Goal: Book appointment/travel/reservation

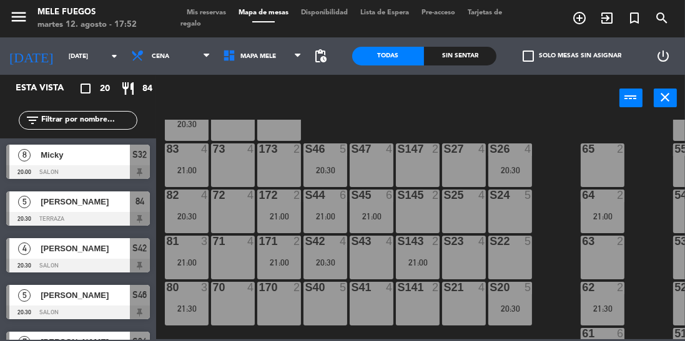
scroll to position [191, 0]
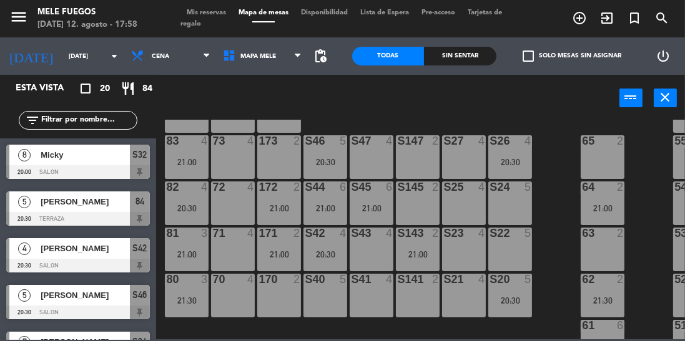
click at [398, 97] on div "power_input close" at bounding box center [387, 98] width 463 height 47
click at [418, 122] on div "100 8 101 8 102 8 103 8 104 8 S32 8 20:00 S33 14 S34 7 20:30 75 6 21:00 85 6 21…" at bounding box center [424, 230] width 522 height 220
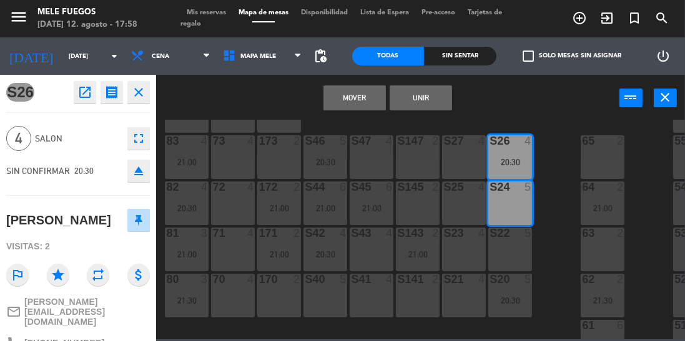
click at [347, 96] on button "Mover" at bounding box center [354, 98] width 62 height 25
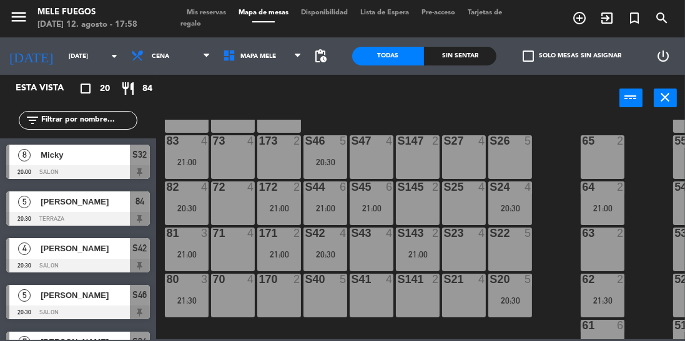
scroll to position [99, 0]
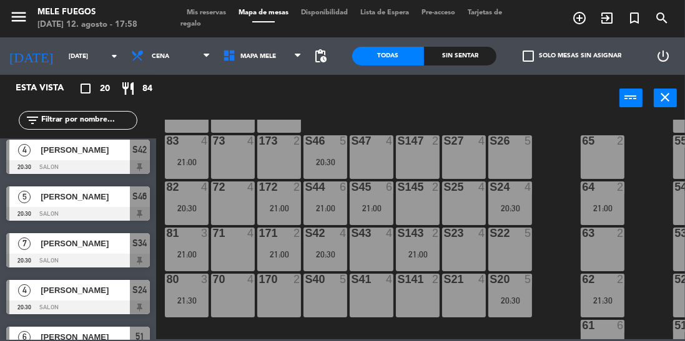
click at [390, 107] on div "power_input close" at bounding box center [387, 98] width 463 height 47
click at [504, 158] on div "21:00" at bounding box center [510, 162] width 44 height 9
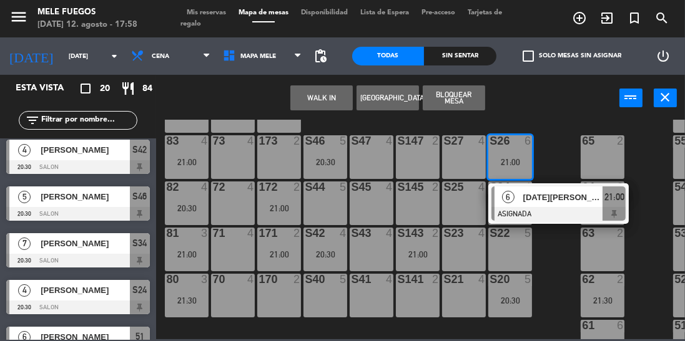
click at [518, 197] on div "6" at bounding box center [507, 197] width 27 height 21
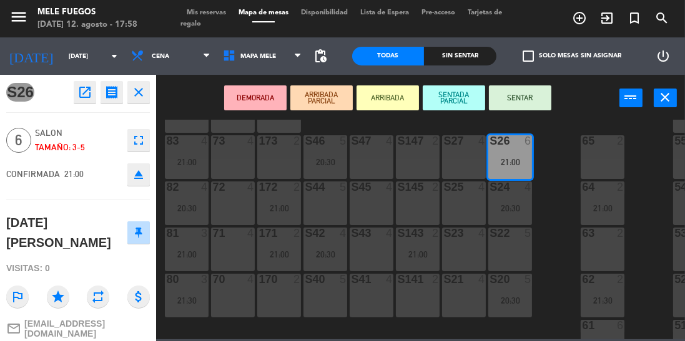
click at [452, 152] on div "S27 4" at bounding box center [464, 157] width 44 height 44
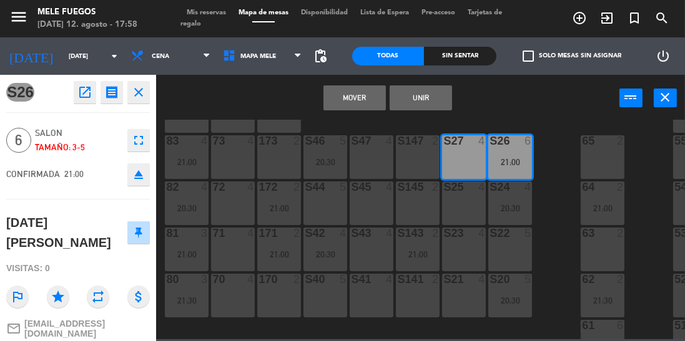
click at [418, 100] on button "Unir" at bounding box center [421, 98] width 62 height 25
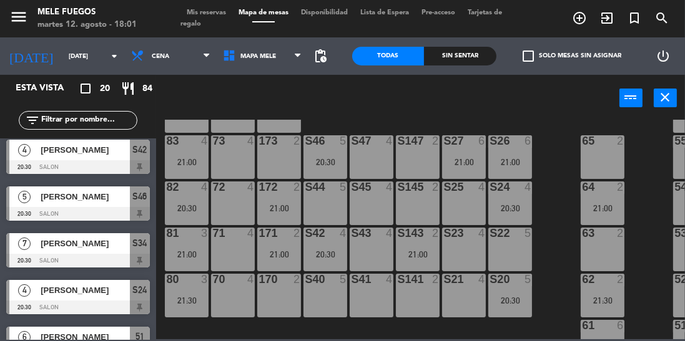
click at [550, 207] on div "100 8 101 8 102 8 103 8 104 8 S32 8 20:00 S33 14 S34 7 20:30 75 6 21:00 85 6 21…" at bounding box center [424, 230] width 522 height 220
click at [66, 52] on input "[DATE]" at bounding box center [108, 56] width 92 height 19
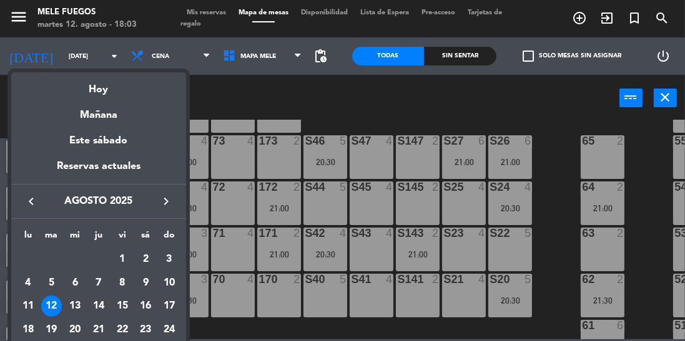
click at [174, 305] on div "17" at bounding box center [169, 306] width 21 height 21
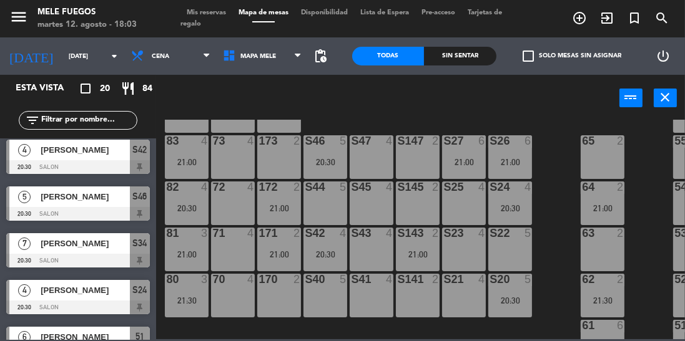
type input "dom. 17 ago."
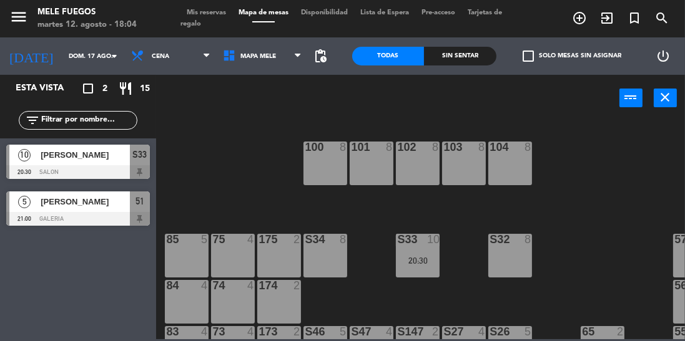
scroll to position [0, 0]
click at [195, 59] on span "Cena" at bounding box center [171, 55] width 92 height 27
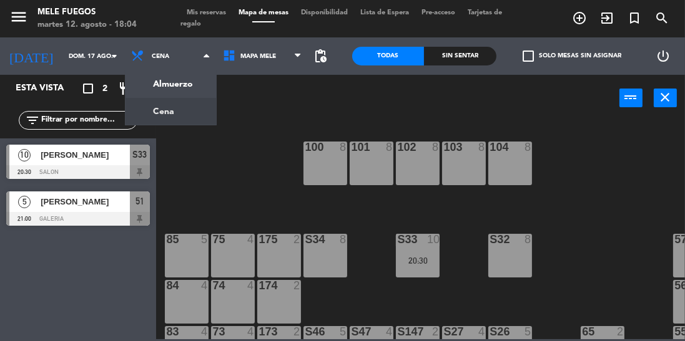
click at [189, 79] on ng-component "menu Mele Fuegos [DATE] 12. agosto - 18:04 Mis reservas Mapa de mesas Disponibi…" at bounding box center [342, 170] width 685 height 340
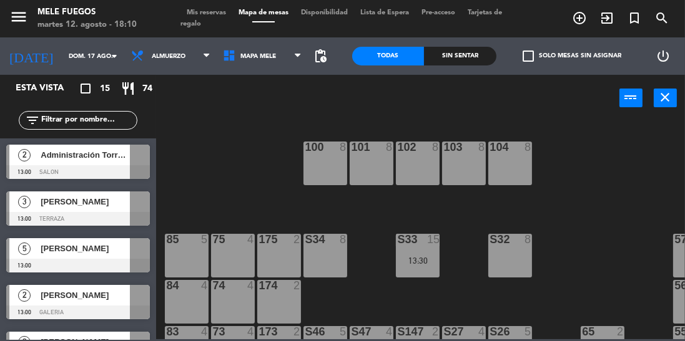
click at [587, 23] on icon "turned_in_not" at bounding box center [579, 18] width 15 height 15
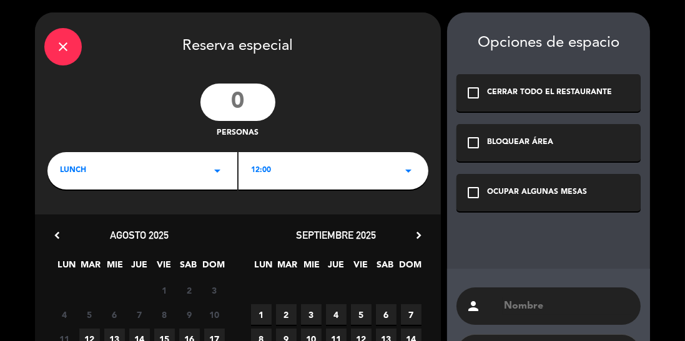
click at [218, 106] on input "number" at bounding box center [237, 102] width 75 height 37
type input "2"
click at [134, 164] on div "LUNCH arrow_drop_down" at bounding box center [142, 170] width 190 height 37
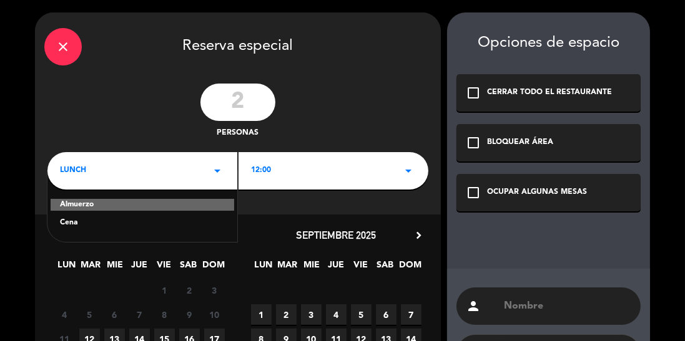
click at [97, 220] on div "Cena" at bounding box center [142, 223] width 165 height 12
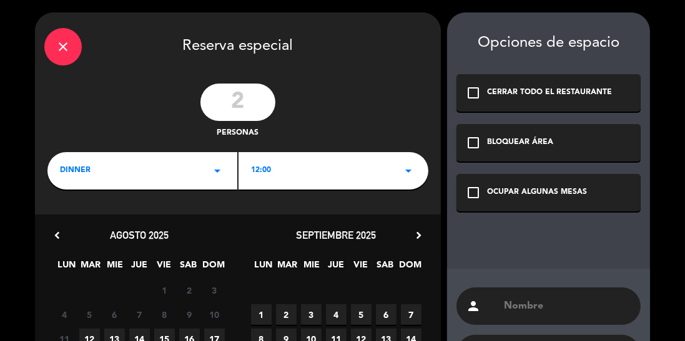
click at [299, 164] on div "12:00 arrow_drop_down" at bounding box center [333, 170] width 190 height 37
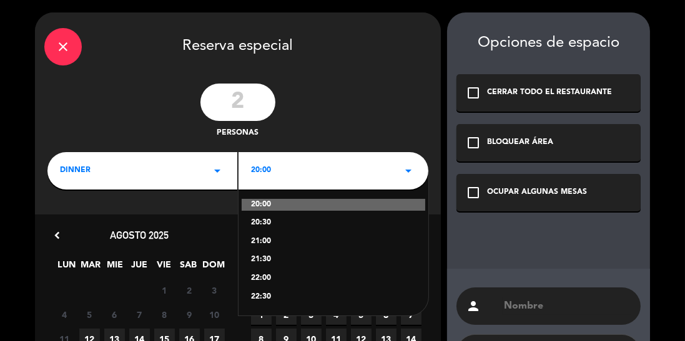
click at [257, 222] on div "20:30" at bounding box center [333, 223] width 165 height 12
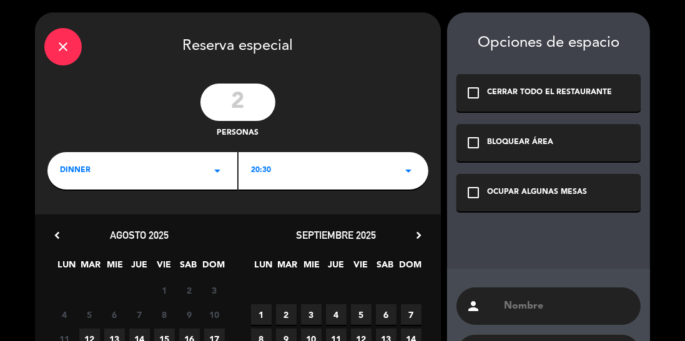
click at [495, 189] on div "OCUPAR ALGUNAS MESAS" at bounding box center [537, 193] width 100 height 12
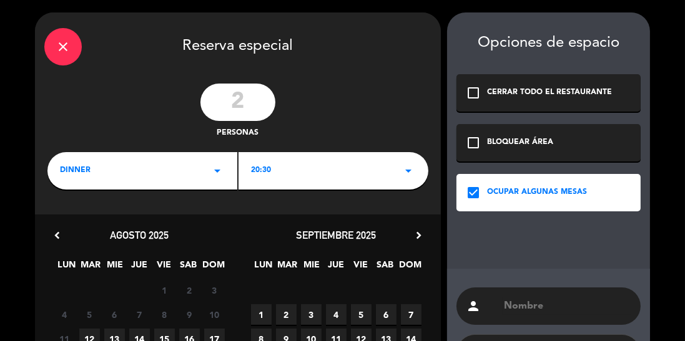
scroll to position [157, 0]
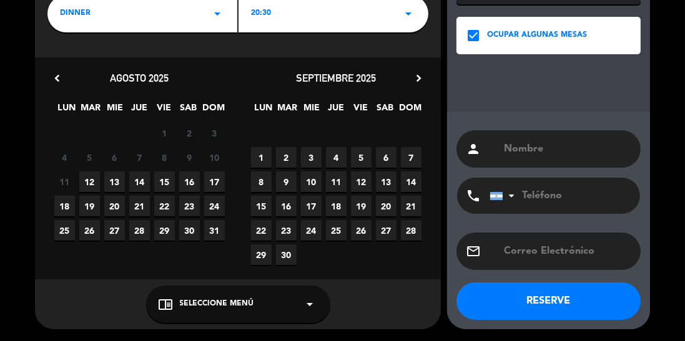
click at [524, 143] on input "text" at bounding box center [567, 148] width 129 height 17
type input "Pato"
click at [554, 191] on input "tel" at bounding box center [557, 196] width 137 height 36
type input "1151104382"
click at [227, 311] on div "chrome_reader_mode Seleccione Menú arrow_drop_down" at bounding box center [238, 304] width 184 height 37
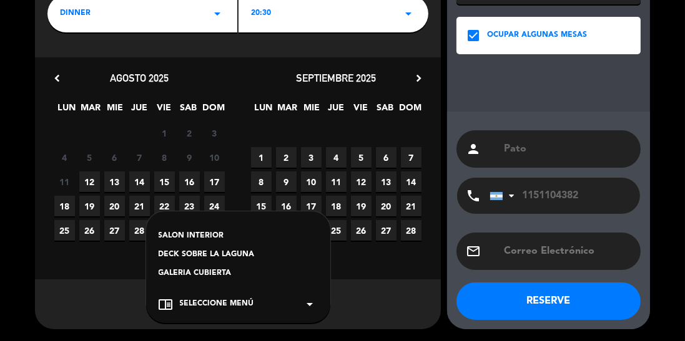
click at [84, 264] on div "chevron_left [DATE] LUN MAR MIE JUE VIE SAB DOM 28 29 30 31 1 2 3 4 5 6 7 8 9 1…" at bounding box center [139, 168] width 197 height 197
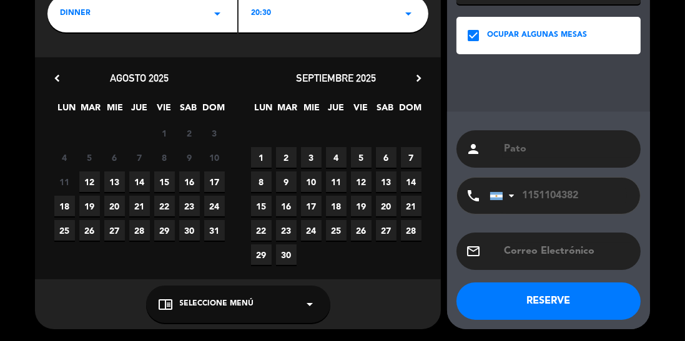
click at [87, 174] on span "12" at bounding box center [89, 182] width 21 height 21
click at [219, 303] on span "Seleccione Menú" at bounding box center [217, 304] width 74 height 12
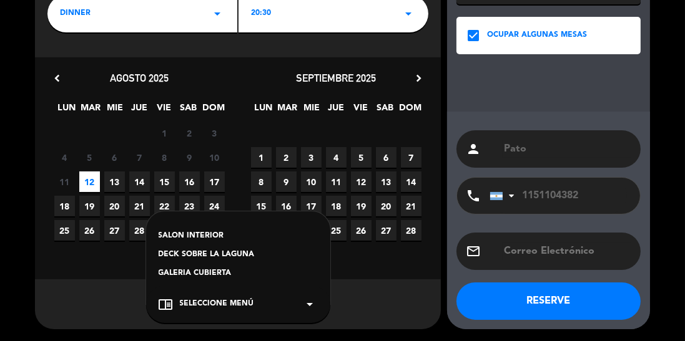
click at [97, 276] on div "chevron_left [DATE] LUN MAR MIE JUE VIE SAB DOM 28 29 30 31 1 2 3 4 5 6 7 8 9 1…" at bounding box center [238, 168] width 406 height 222
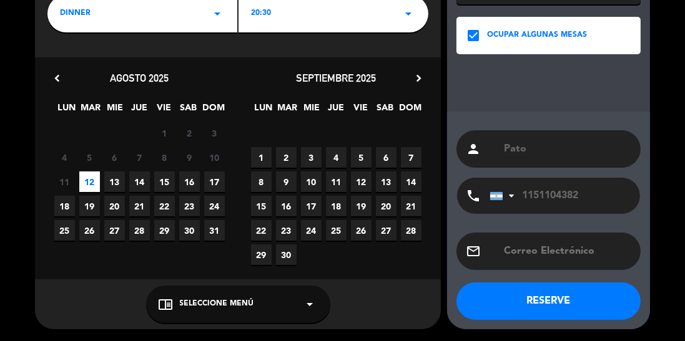
click at [196, 297] on div "chrome_reader_mode Seleccione Menú arrow_drop_down" at bounding box center [238, 304] width 184 height 37
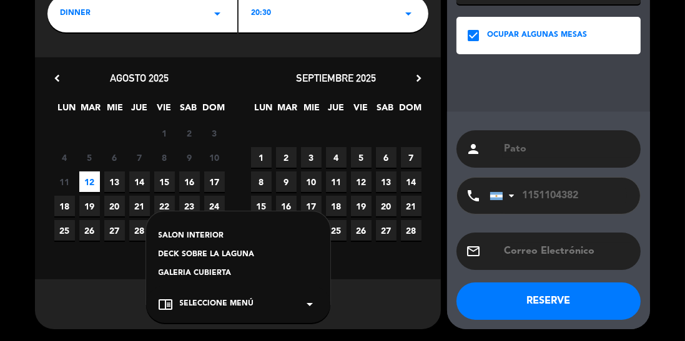
click at [100, 305] on meitre-dropdown "chrome_reader_mode Seleccione Menú arrow_drop_down SALON INTERIOR DECK SOBRE LA…" at bounding box center [238, 304] width 406 height 37
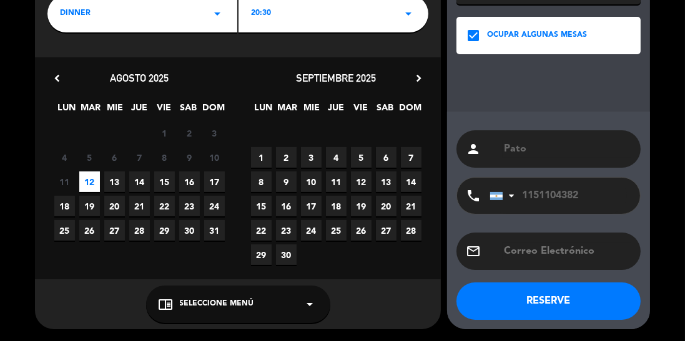
click at [212, 315] on div "chrome_reader_mode Seleccione Menú arrow_drop_down" at bounding box center [238, 304] width 184 height 37
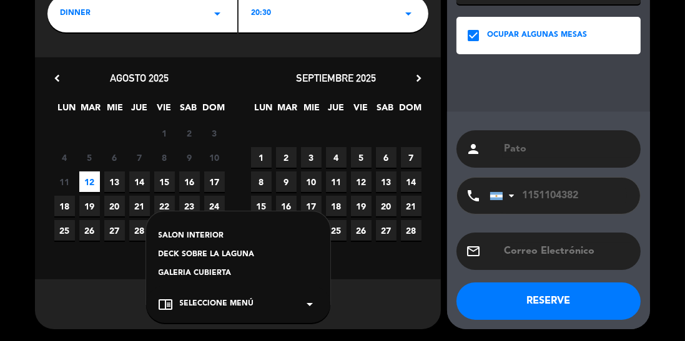
click at [225, 307] on span "Seleccione Menú" at bounding box center [217, 304] width 74 height 12
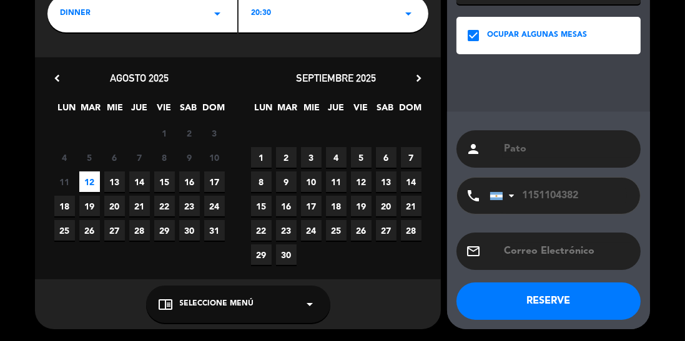
click at [210, 305] on span "Seleccione Menú" at bounding box center [217, 304] width 74 height 12
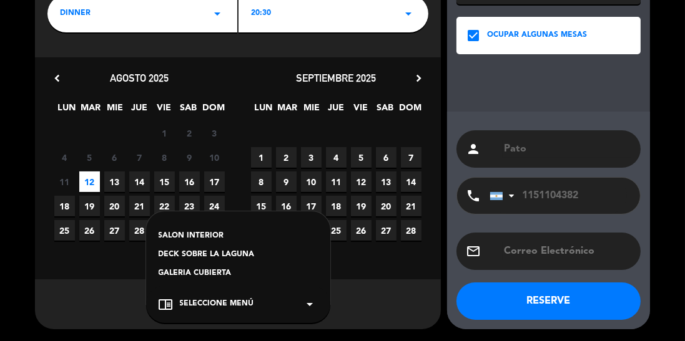
click at [219, 310] on span "Seleccione Menú" at bounding box center [217, 304] width 74 height 12
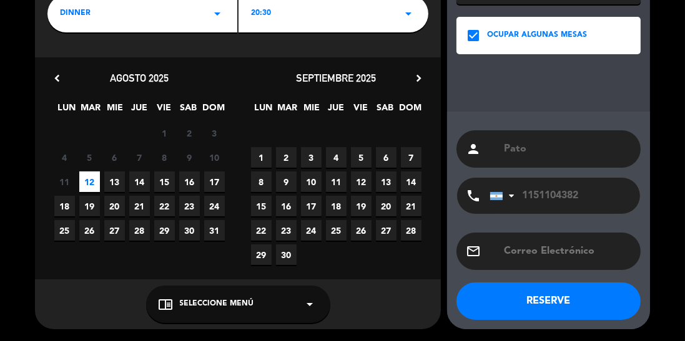
click at [175, 291] on div "chrome_reader_mode Seleccione Menú arrow_drop_down" at bounding box center [238, 304] width 184 height 37
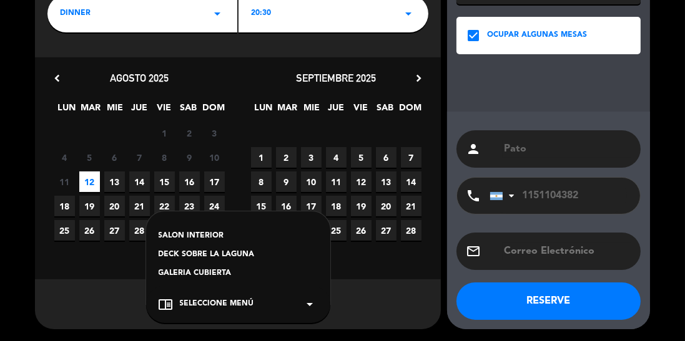
click at [119, 288] on meitre-dropdown "chrome_reader_mode Seleccione Menú arrow_drop_down SALON INTERIOR DECK SOBRE LA…" at bounding box center [238, 304] width 406 height 37
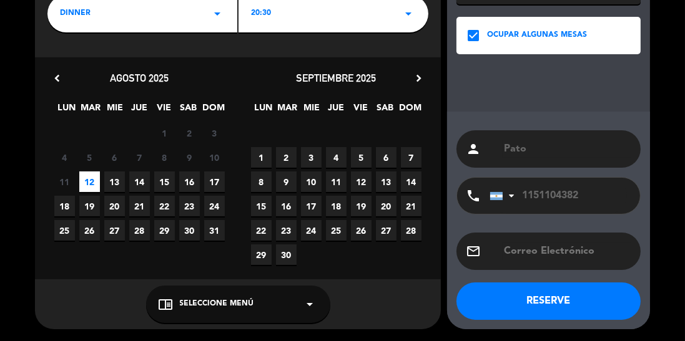
click at [216, 300] on span "Seleccione Menú" at bounding box center [217, 304] width 74 height 12
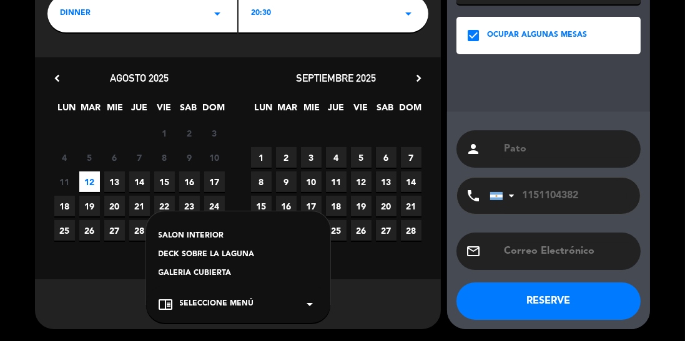
click at [190, 233] on div "SALON INTERIOR" at bounding box center [238, 236] width 159 height 12
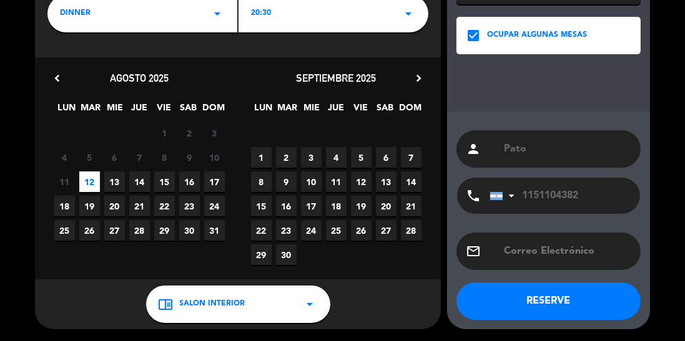
click at [547, 298] on button "RESERVE" at bounding box center [548, 301] width 184 height 37
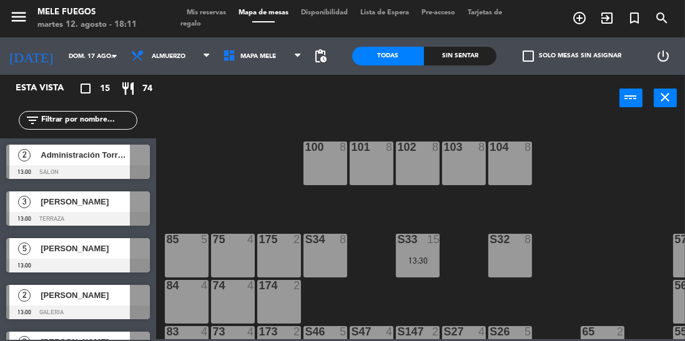
scroll to position [268, 41]
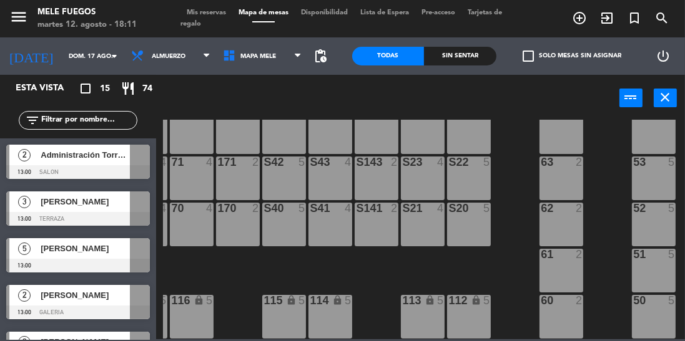
click at [96, 49] on input "dom. 17 ago." at bounding box center [108, 56] width 92 height 19
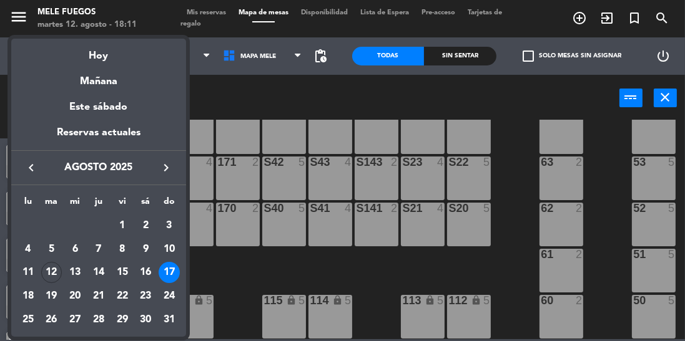
click at [54, 265] on div "12" at bounding box center [51, 272] width 21 height 21
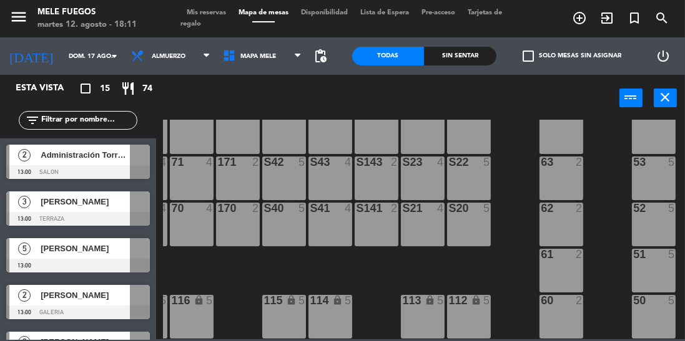
type input "[DATE]"
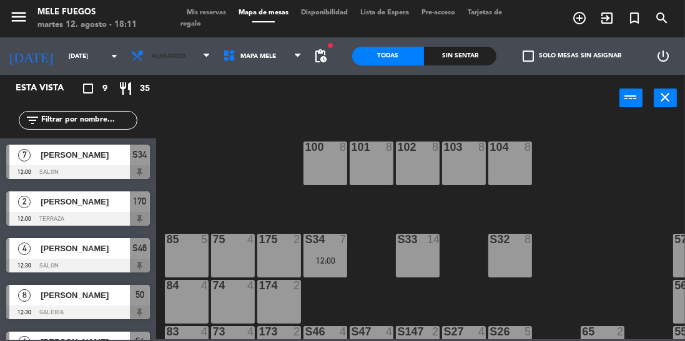
click at [178, 64] on span "Almuerzo" at bounding box center [171, 55] width 92 height 27
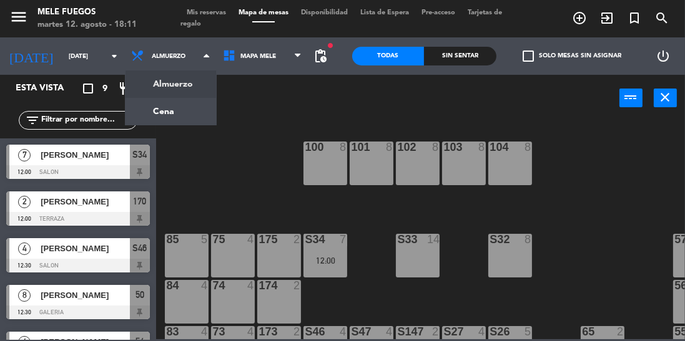
click at [179, 114] on ng-component "menu Mele Fuegos [DATE] 12. agosto - 18:11 Mis reservas Mapa de mesas Disponibi…" at bounding box center [342, 170] width 685 height 340
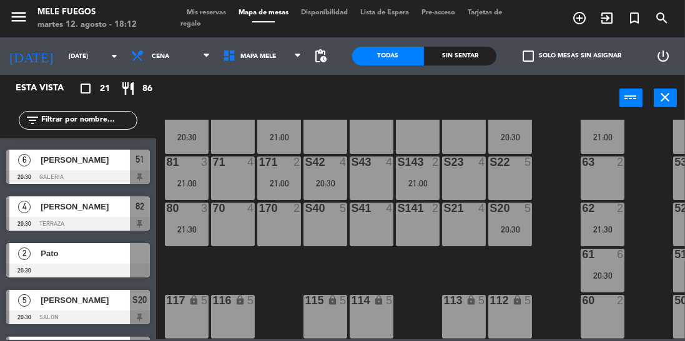
scroll to position [282, 0]
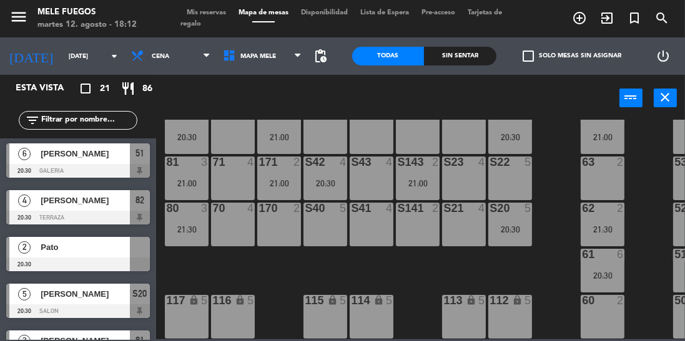
click at [138, 263] on div at bounding box center [78, 265] width 144 height 14
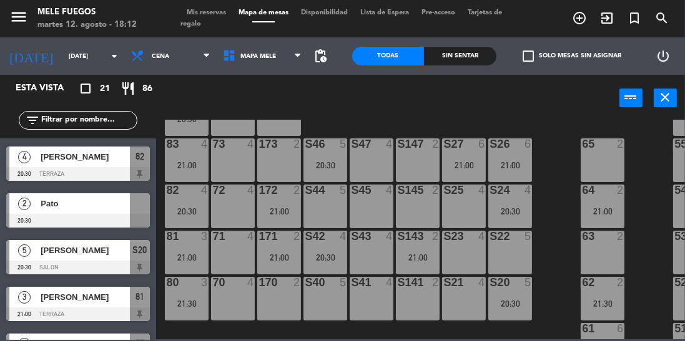
scroll to position [325, 0]
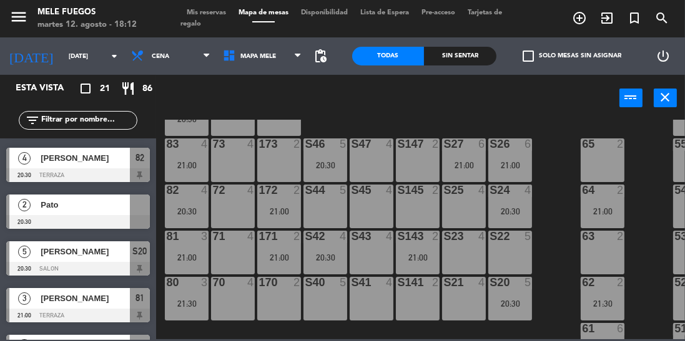
click at [136, 217] on div at bounding box center [78, 222] width 144 height 14
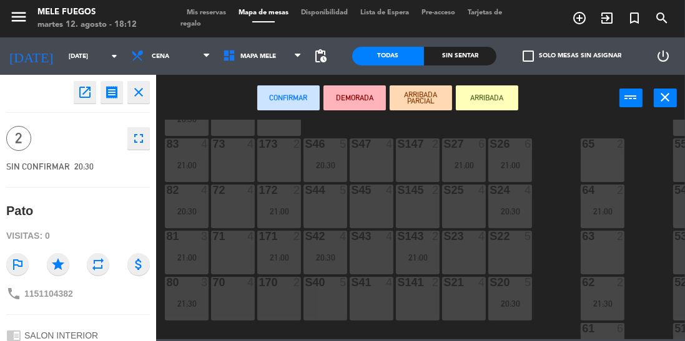
click at [413, 209] on div "S145 2" at bounding box center [418, 207] width 44 height 44
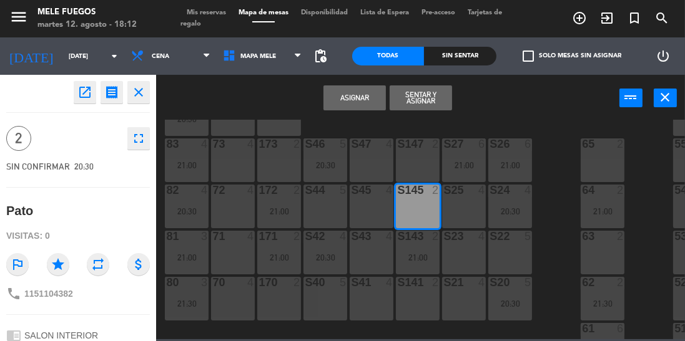
click at [355, 99] on button "Asignar" at bounding box center [354, 98] width 62 height 25
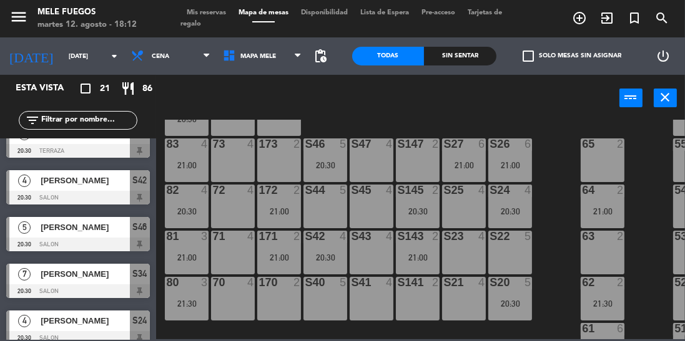
scroll to position [72, 0]
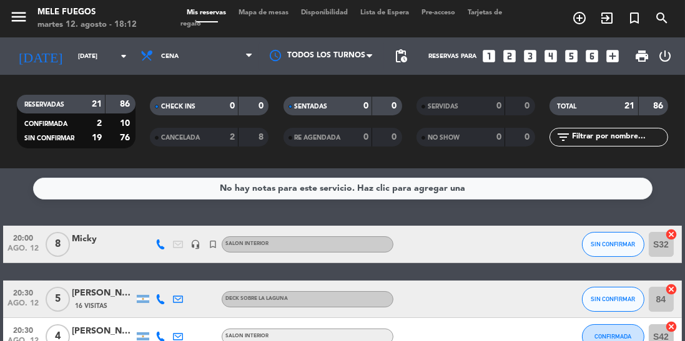
click at [266, 12] on span "Mapa de mesas" at bounding box center [263, 12] width 62 height 7
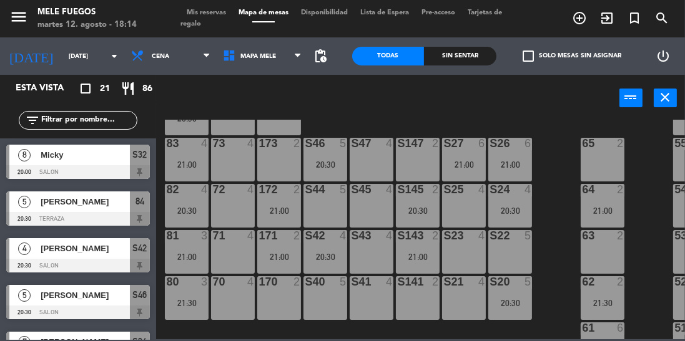
scroll to position [194, 0]
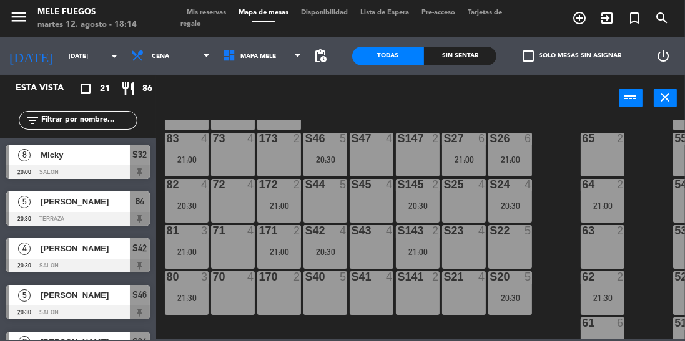
click at [420, 204] on div "20:30" at bounding box center [418, 206] width 44 height 9
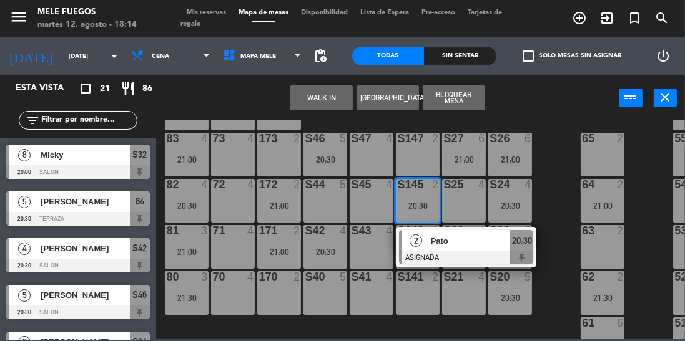
click at [562, 189] on div "100 8 101 8 102 8 103 8 104 8 S32 8 20:00 S33 14 S34 7 20:30 75 6 21:00 85 6 21…" at bounding box center [424, 230] width 522 height 220
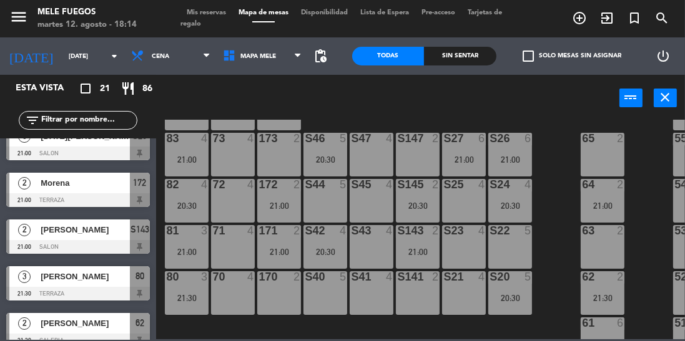
scroll to position [782, 0]
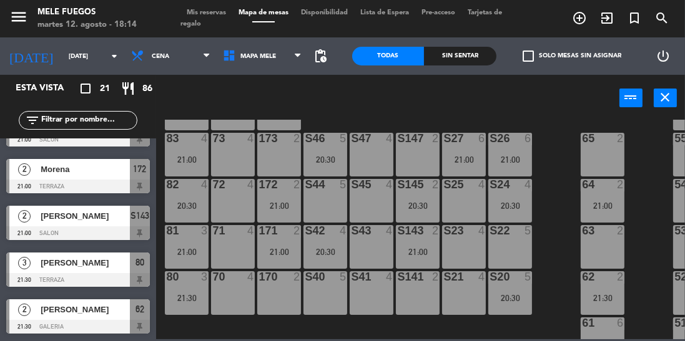
click at [323, 53] on span "pending_actions" at bounding box center [320, 56] width 15 height 15
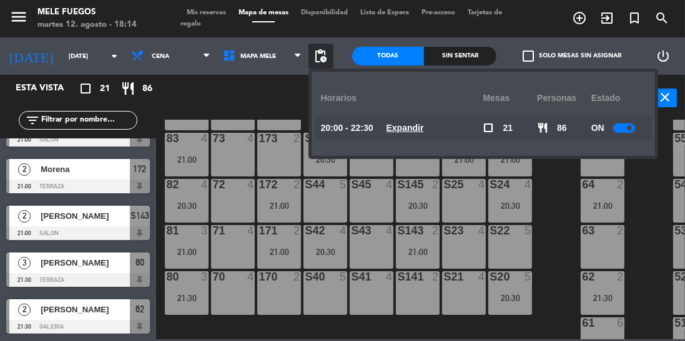
click at [616, 130] on div at bounding box center [624, 128] width 22 height 9
click at [550, 200] on div "100 8 101 8 102 8 103 8 104 8 S32 8 20:00 S33 14 S34 7 20:30 75 6 21:00 85 6 21…" at bounding box center [424, 230] width 522 height 220
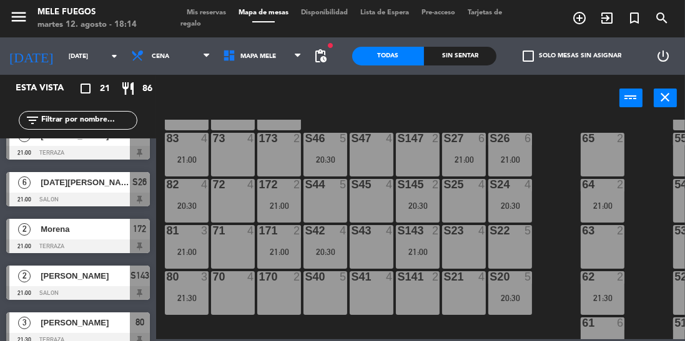
scroll to position [722, 0]
click at [587, 18] on icon "turned_in_not" at bounding box center [579, 18] width 15 height 15
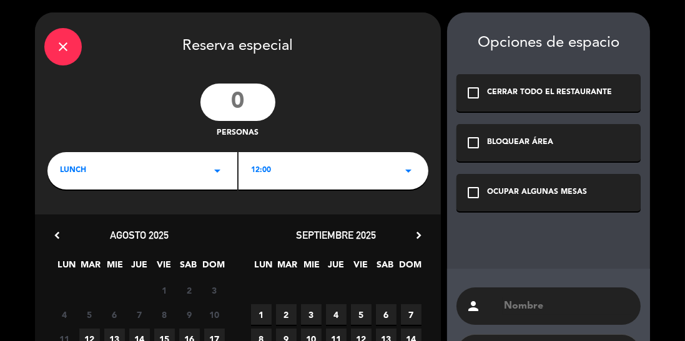
click at [244, 104] on input "number" at bounding box center [237, 102] width 75 height 37
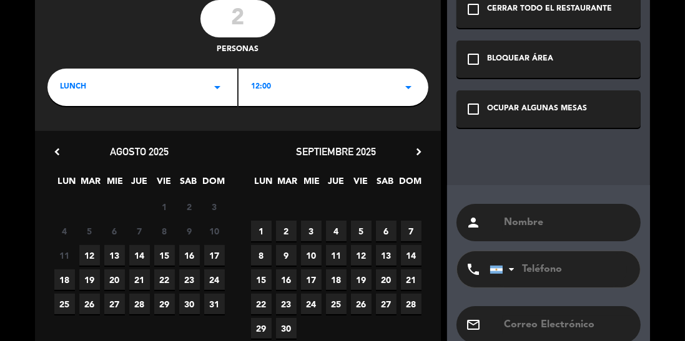
type input "2"
click at [165, 83] on div "LUNCH arrow_drop_down" at bounding box center [142, 87] width 190 height 37
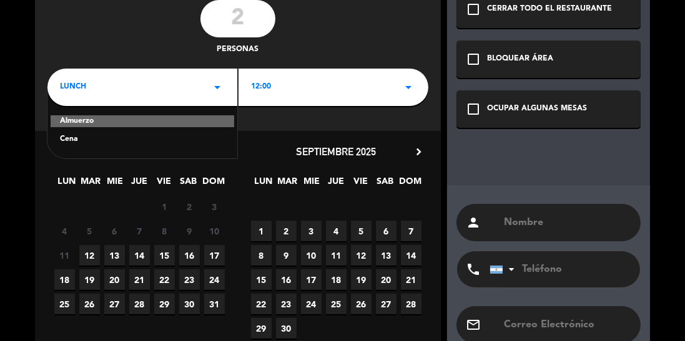
click at [152, 142] on div "Cena" at bounding box center [142, 140] width 165 height 12
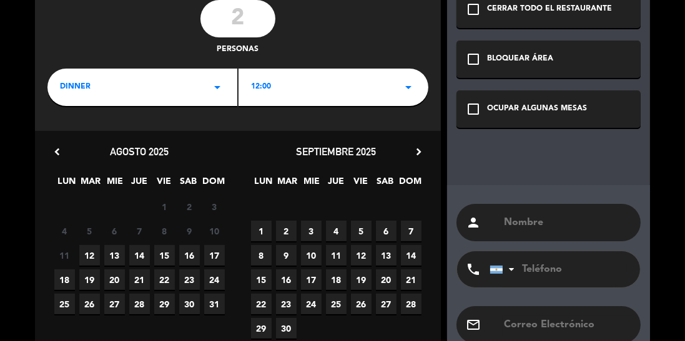
click at [309, 87] on div "12:00 arrow_drop_down" at bounding box center [333, 87] width 190 height 37
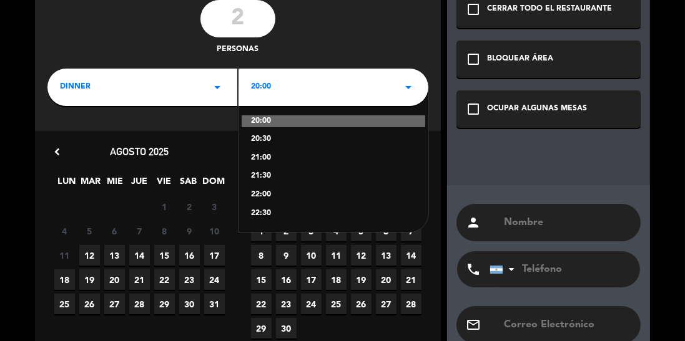
click at [288, 143] on div "20:30" at bounding box center [333, 140] width 165 height 12
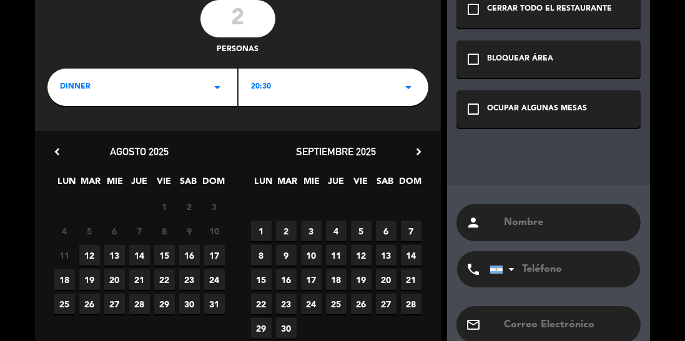
scroll to position [157, 0]
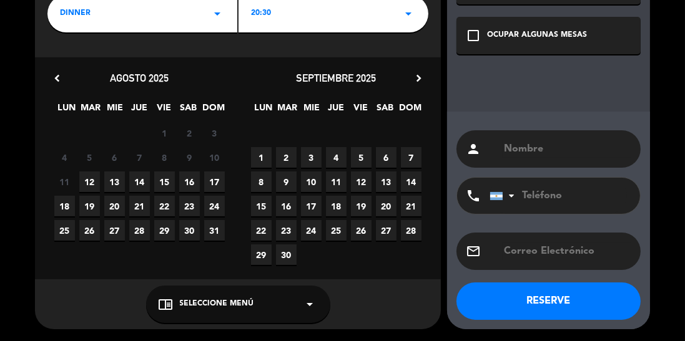
click at [96, 180] on span "12" at bounding box center [89, 182] width 21 height 21
click at [222, 300] on span "Seleccione Menú" at bounding box center [217, 304] width 74 height 12
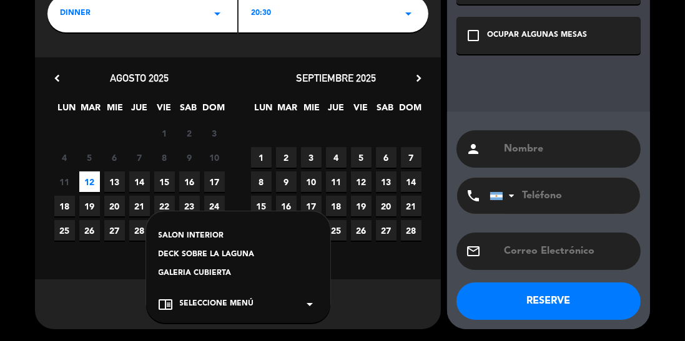
click at [201, 235] on div "SALON INTERIOR" at bounding box center [238, 236] width 159 height 12
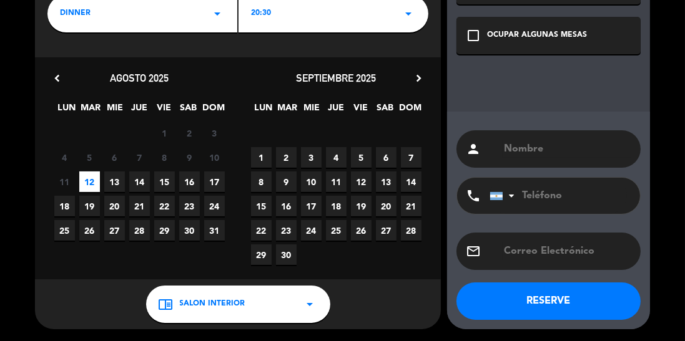
click at [536, 150] on input "text" at bounding box center [567, 148] width 129 height 17
type input "[PERSON_NAME]"
click at [576, 303] on button "RESERVE" at bounding box center [548, 301] width 184 height 37
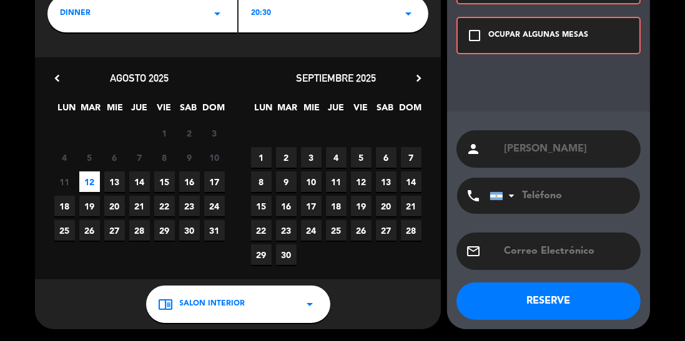
click at [586, 32] on div "OCUPAR ALGUNAS MESAS" at bounding box center [538, 35] width 100 height 12
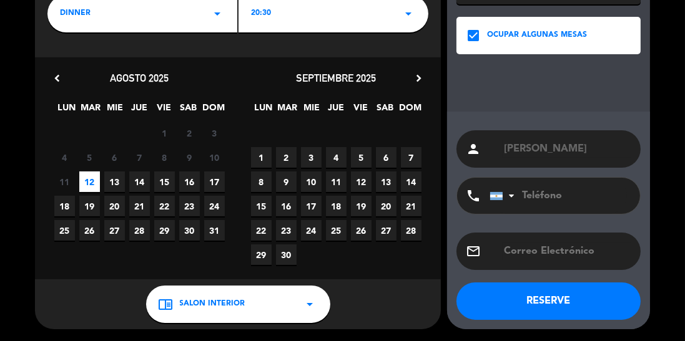
click at [562, 302] on button "RESERVE" at bounding box center [548, 301] width 184 height 37
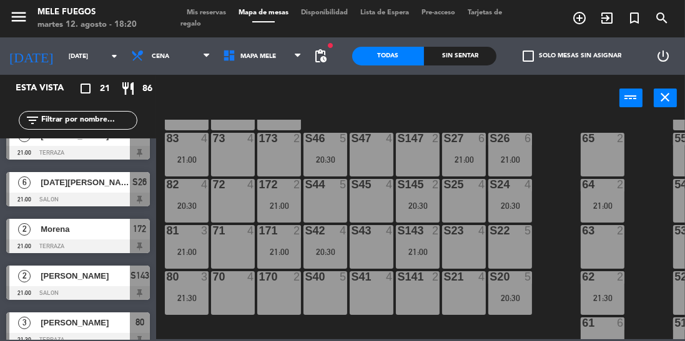
click at [474, 260] on div "S23 4" at bounding box center [464, 247] width 44 height 44
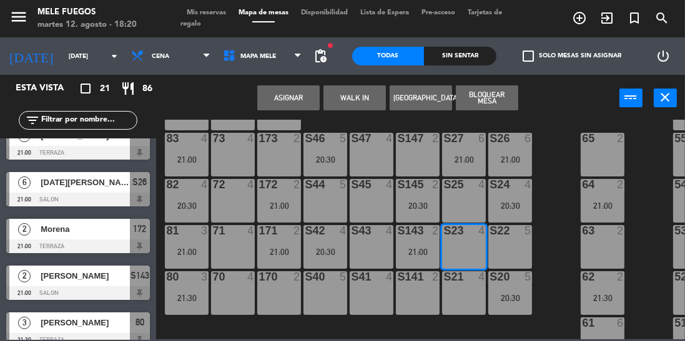
click at [302, 96] on button "Asignar" at bounding box center [288, 98] width 62 height 25
click at [299, 99] on button "Asignar" at bounding box center [288, 98] width 62 height 25
click at [290, 99] on button "Asignar" at bounding box center [288, 98] width 62 height 25
click at [283, 101] on button "Asignar" at bounding box center [288, 98] width 62 height 25
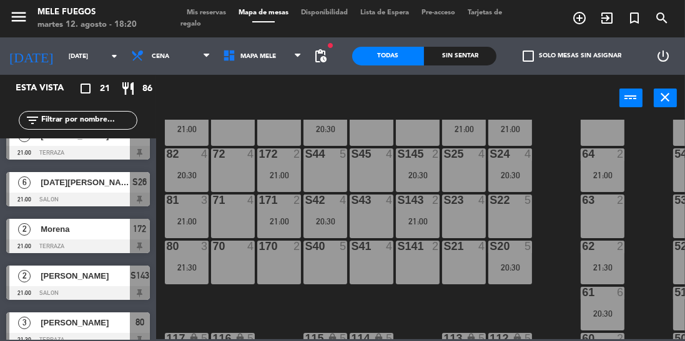
scroll to position [223, 0]
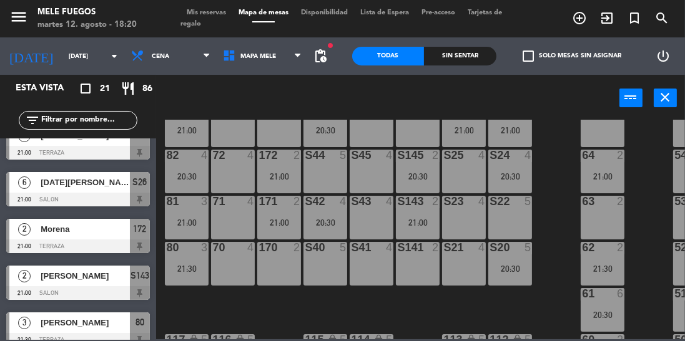
click at [469, 217] on div "S23 4" at bounding box center [464, 218] width 44 height 44
click at [552, 179] on div "100 8 101 8 102 8 103 8 104 8 S32 8 20:00 S33 14 S34 7 20:30 75 6 21:00 85 6 21…" at bounding box center [424, 230] width 522 height 220
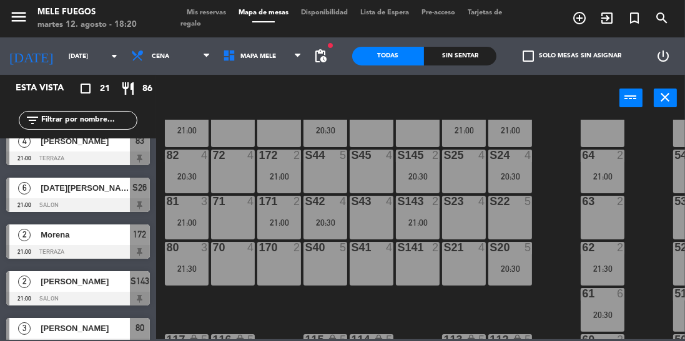
scroll to position [782, 0]
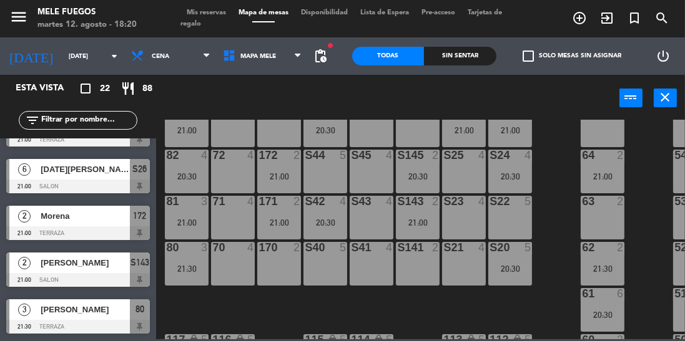
click at [96, 118] on input "text" at bounding box center [88, 121] width 97 height 14
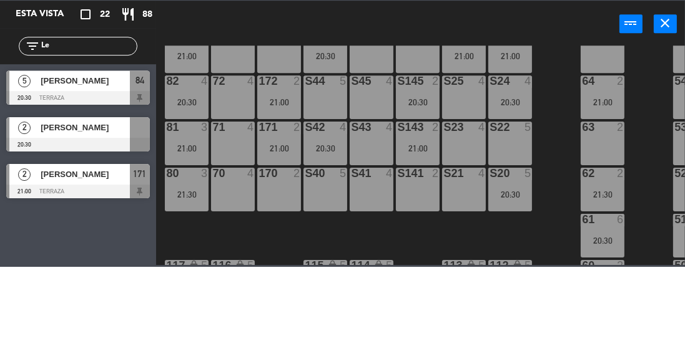
scroll to position [0, 0]
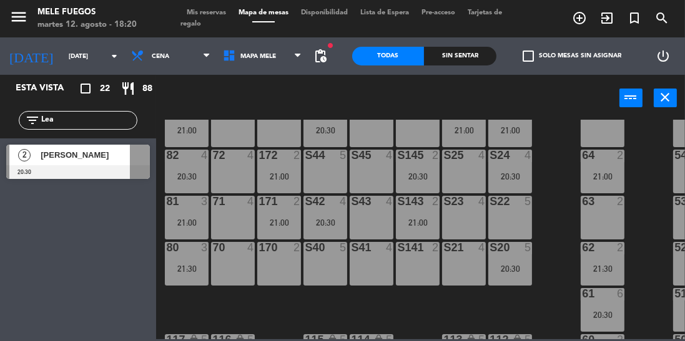
type input "Lea"
click at [144, 167] on div at bounding box center [78, 172] width 144 height 14
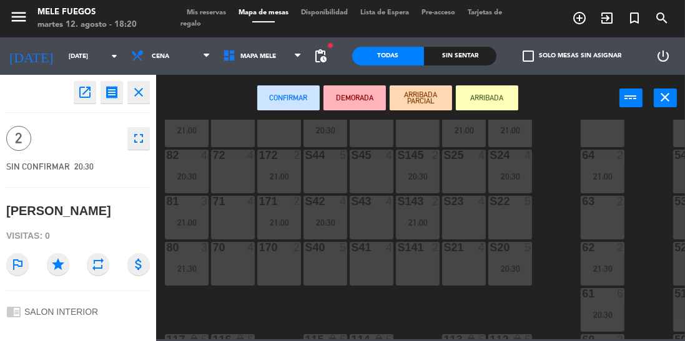
click at [473, 220] on div "S23 4" at bounding box center [464, 218] width 44 height 44
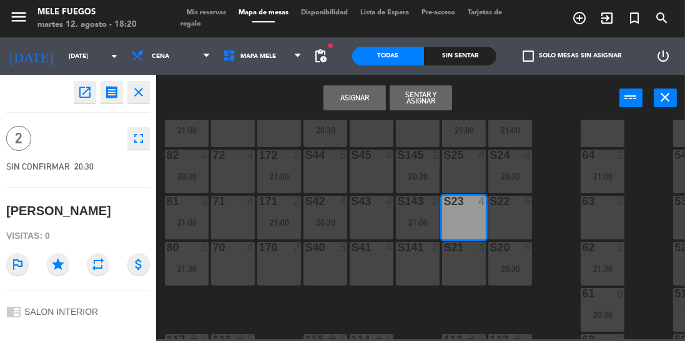
click at [352, 96] on button "Asignar" at bounding box center [354, 98] width 62 height 25
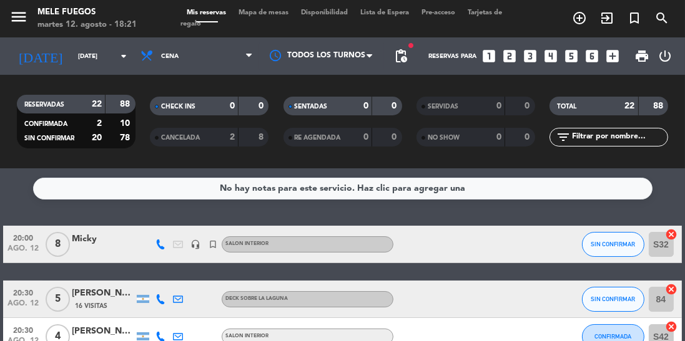
click at [260, 10] on span "Mapa de mesas" at bounding box center [263, 12] width 62 height 7
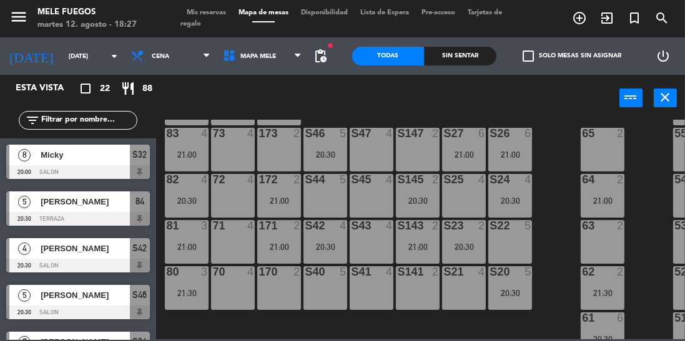
scroll to position [199, 0]
